Goal: Obtain resource: Obtain resource

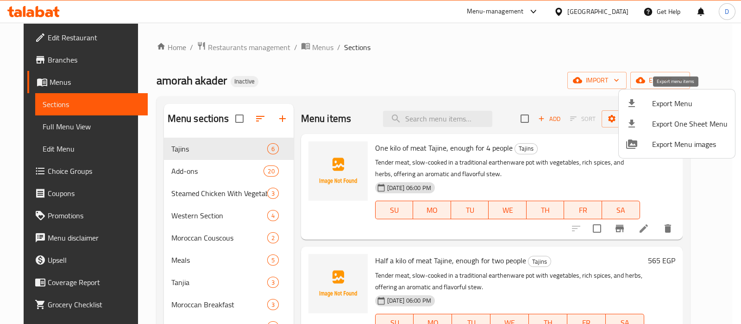
scroll to position [62, 0]
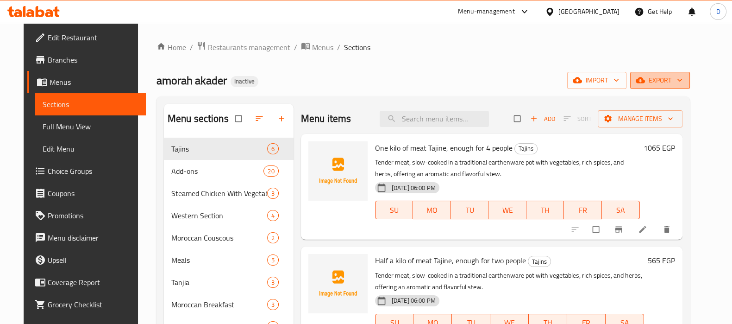
click at [645, 79] on icon "button" at bounding box center [640, 80] width 9 height 6
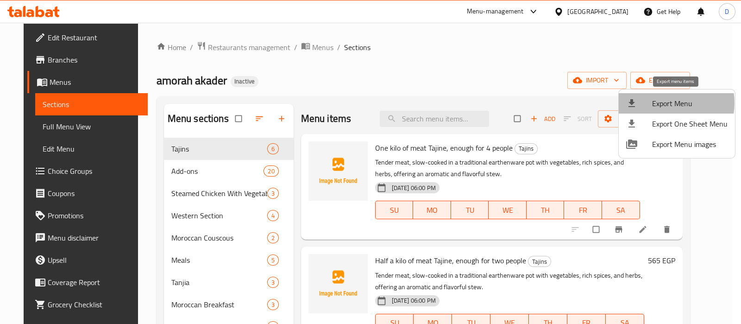
click at [665, 103] on span "Export Menu" at bounding box center [689, 103] width 75 height 11
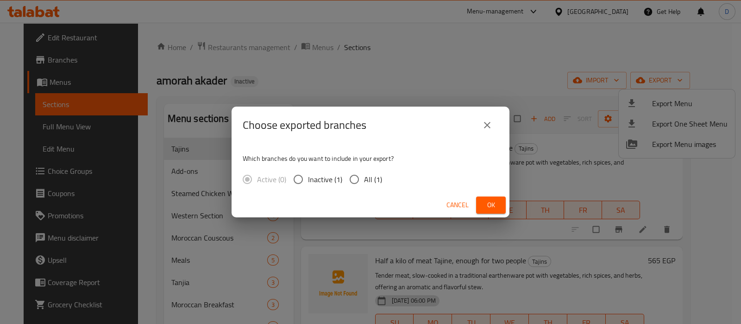
click at [364, 177] on span "All (1)" at bounding box center [373, 179] width 18 height 11
click at [363, 177] on input "All (1)" at bounding box center [353, 178] width 19 height 19
radio input "true"
click at [488, 210] on span "Ok" at bounding box center [490, 205] width 15 height 12
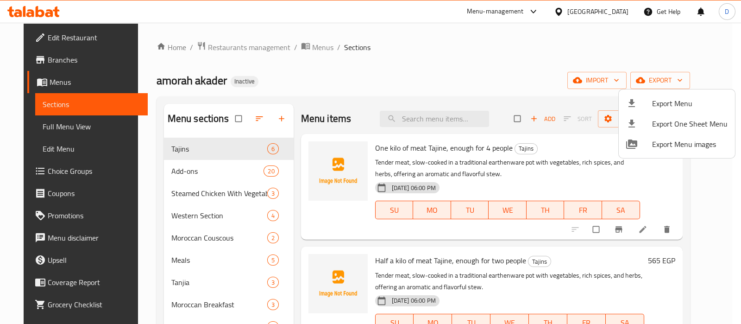
click at [75, 128] on div at bounding box center [370, 162] width 741 height 324
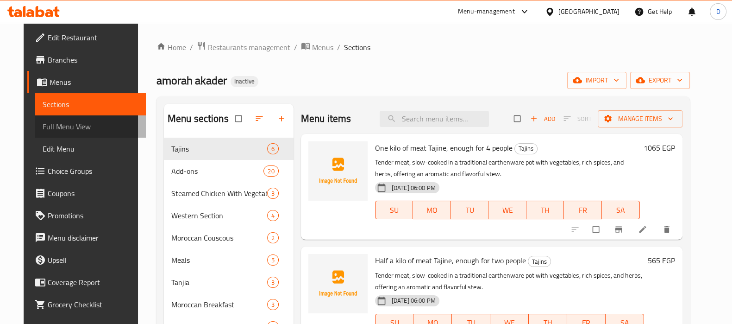
click at [75, 128] on span "Full Menu View" at bounding box center [91, 126] width 96 height 11
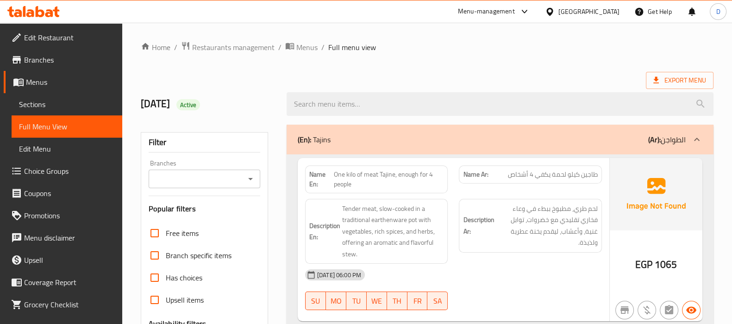
scroll to position [153, 0]
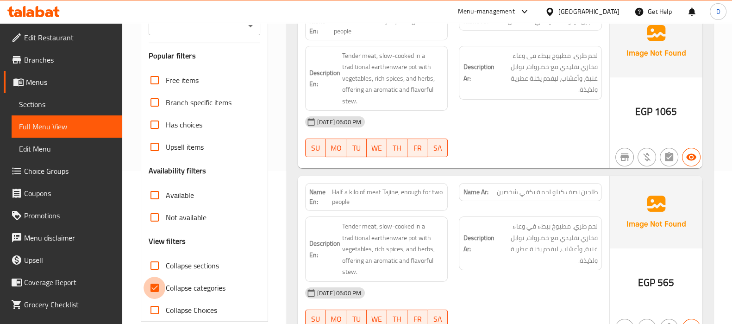
click at [157, 289] on input "Collapse categories" at bounding box center [155, 287] width 22 height 22
checkbox input "false"
